Goal: Information Seeking & Learning: Learn about a topic

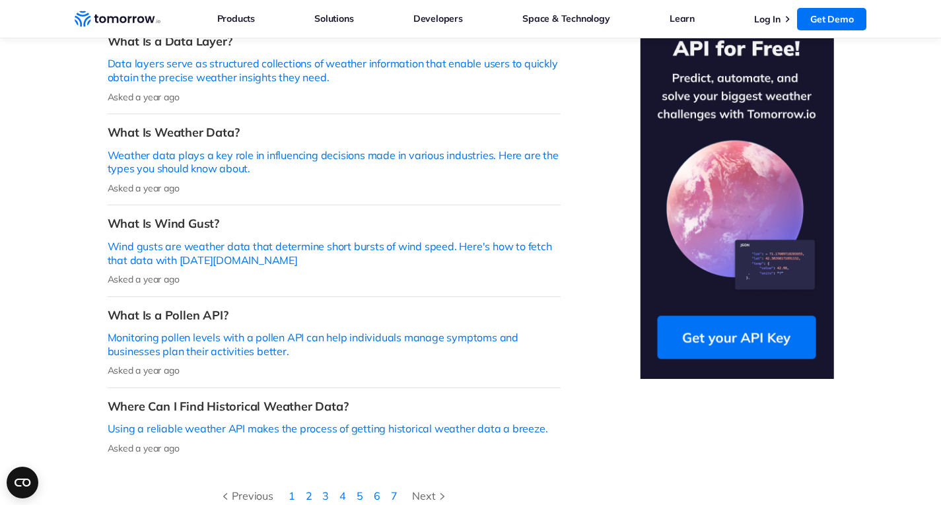
scroll to position [396, 0]
click at [510, 421] on p "Using a reliable weather API makes the process of getting historical weather da…" at bounding box center [334, 428] width 453 height 14
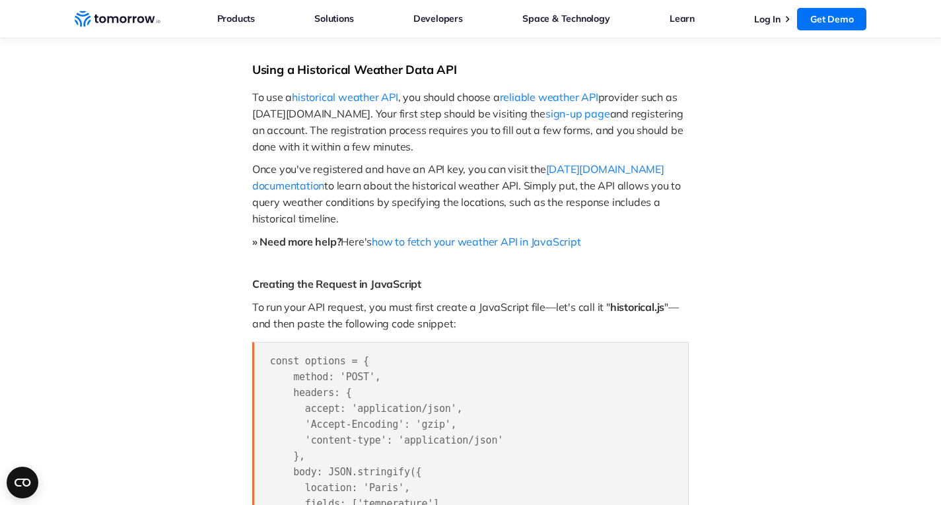
scroll to position [859, 0]
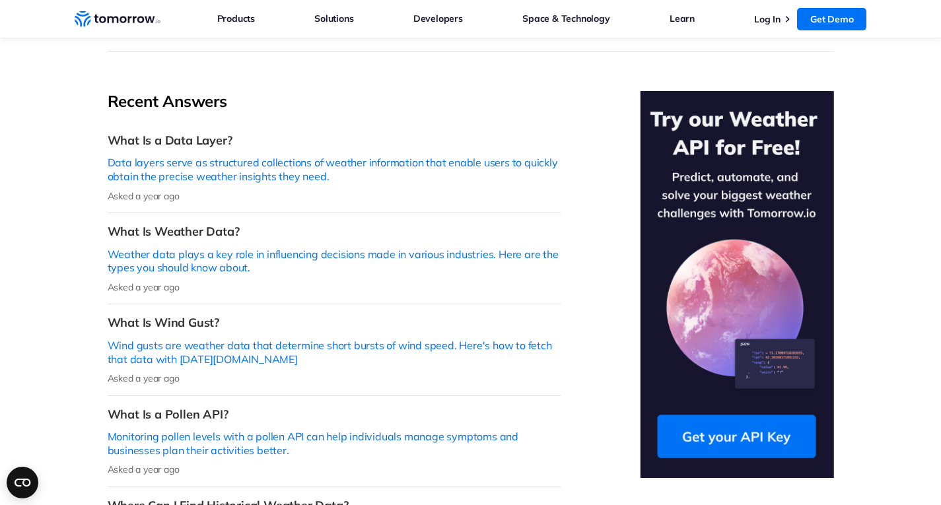
scroll to position [286, 0]
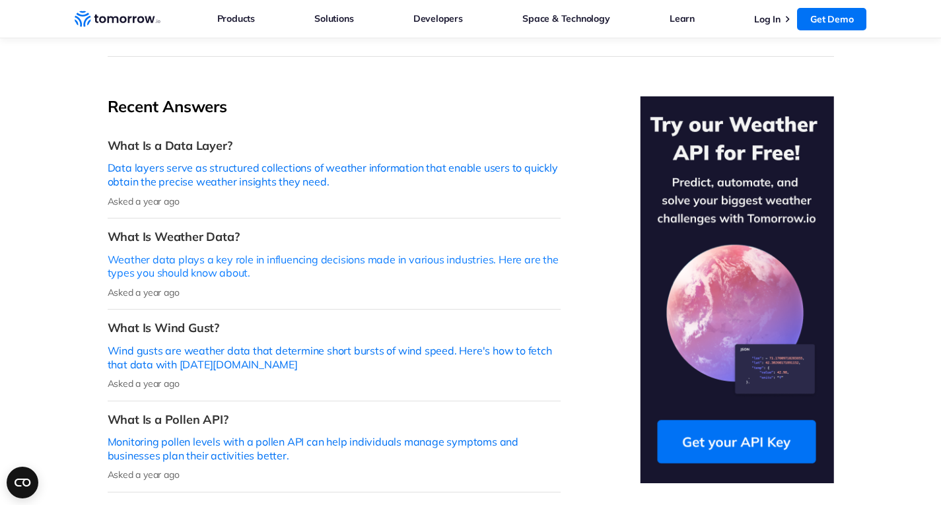
click at [507, 253] on p "Weather data plays a key role in influencing decisions made in various industri…" at bounding box center [334, 267] width 453 height 28
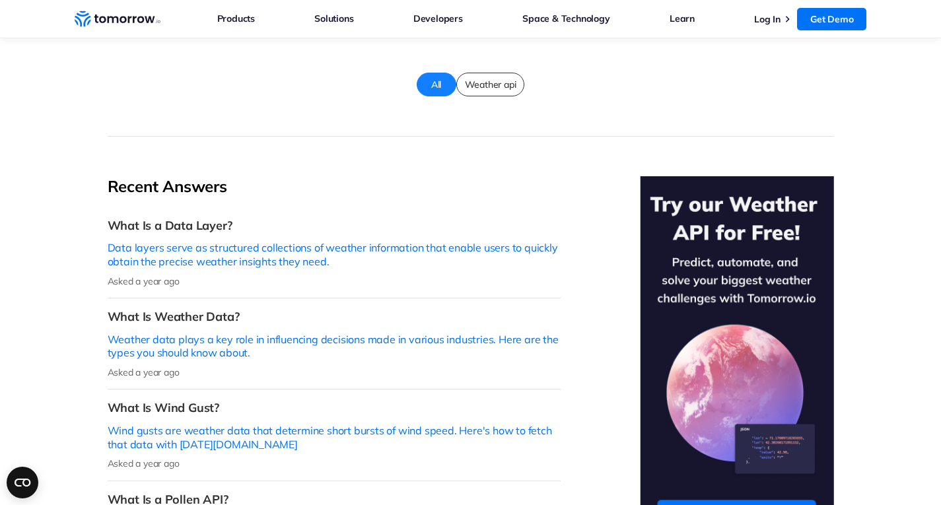
scroll to position [198, 0]
